Goal: Navigation & Orientation: Understand site structure

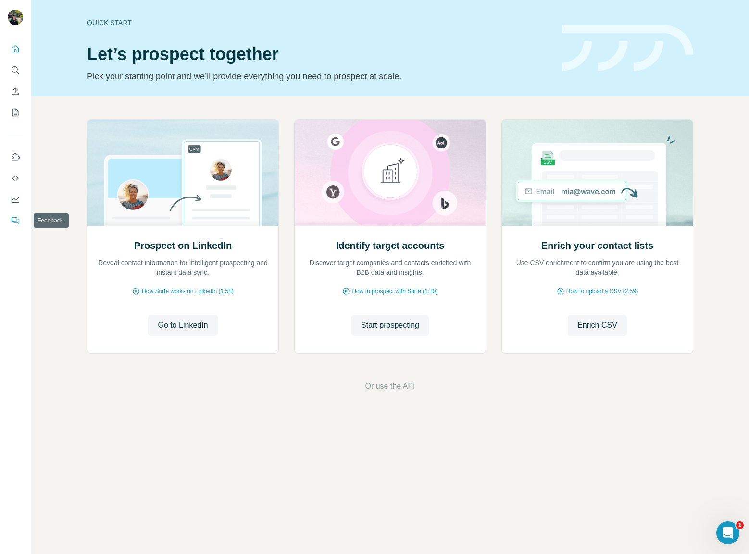
click at [19, 220] on icon "Feedback" at bounding box center [16, 221] width 6 height 5
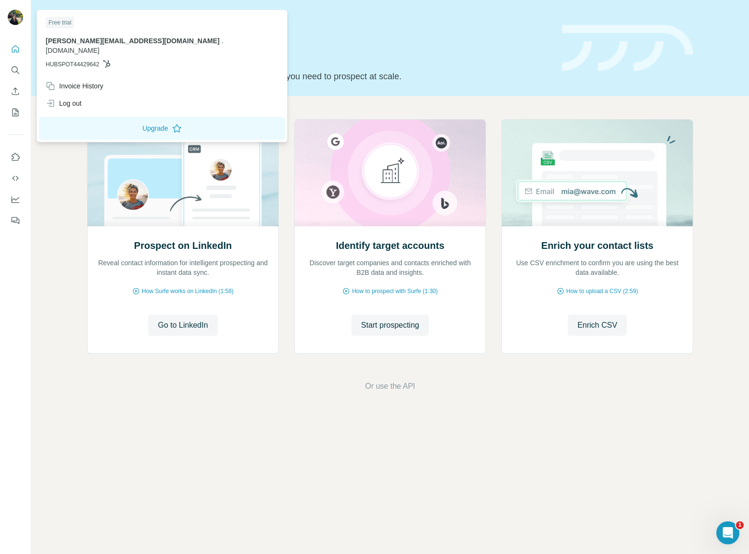
click at [15, 18] on img at bounding box center [15, 17] width 15 height 15
click at [20, 51] on button "Quick start" at bounding box center [15, 48] width 15 height 17
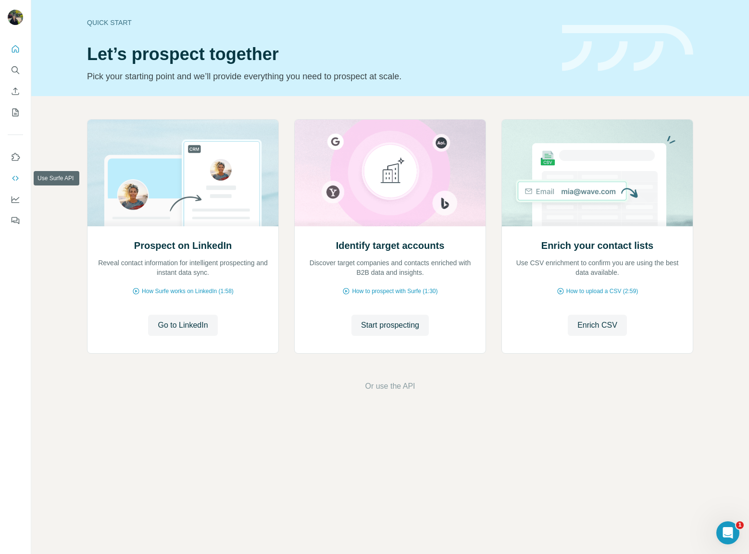
click at [14, 183] on button "Use Surfe API" at bounding box center [15, 178] width 15 height 17
click at [17, 202] on icon "Dashboard" at bounding box center [16, 200] width 10 height 10
